Goal: Task Accomplishment & Management: Use online tool/utility

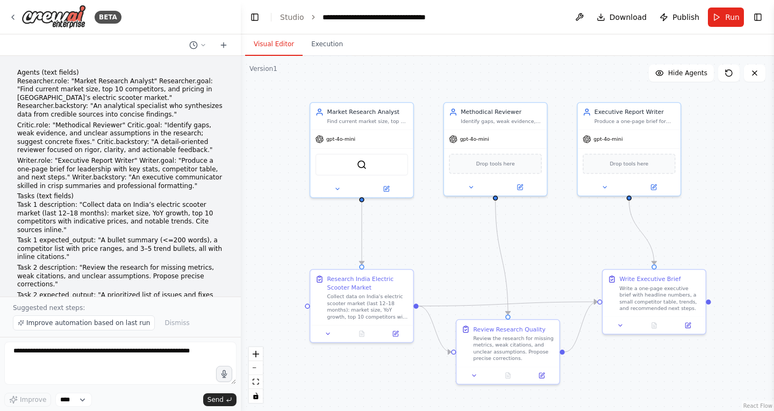
scroll to position [994, 0]
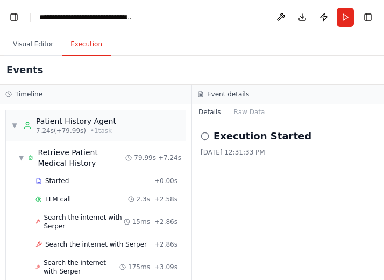
scroll to position [5050, 0]
